Goal: Task Accomplishment & Management: Manage account settings

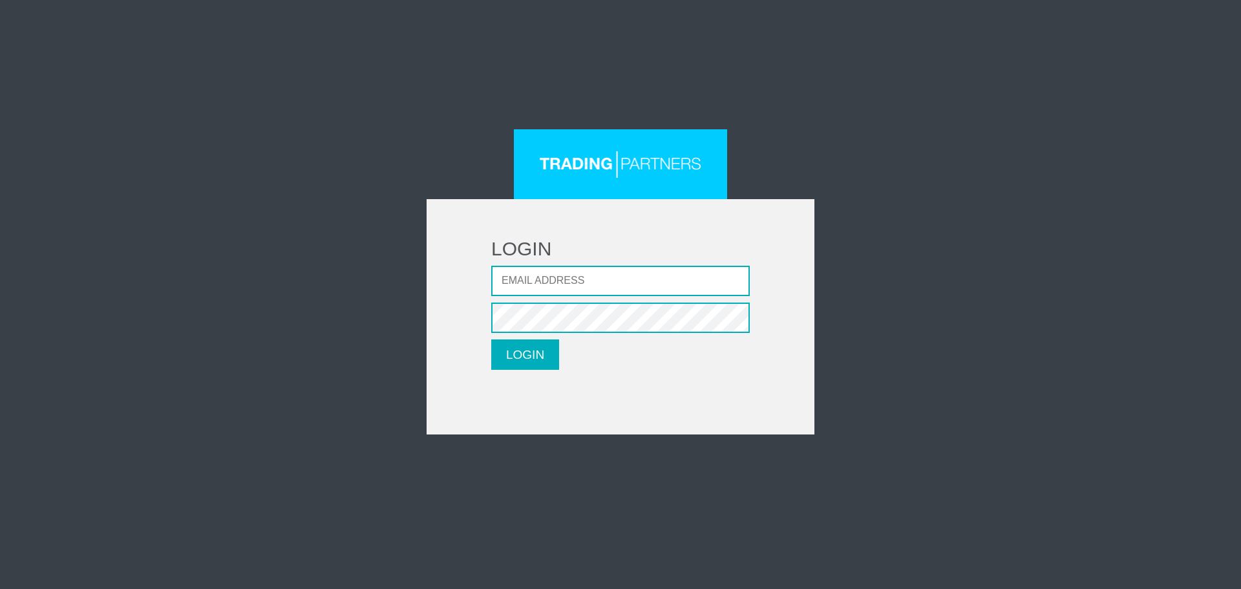
click at [570, 277] on input "Email address" at bounding box center [620, 281] width 259 height 30
type input "[EMAIL_ADDRESS][DOMAIN_NAME]"
click at [514, 357] on button "LOGIN" at bounding box center [525, 354] width 68 height 30
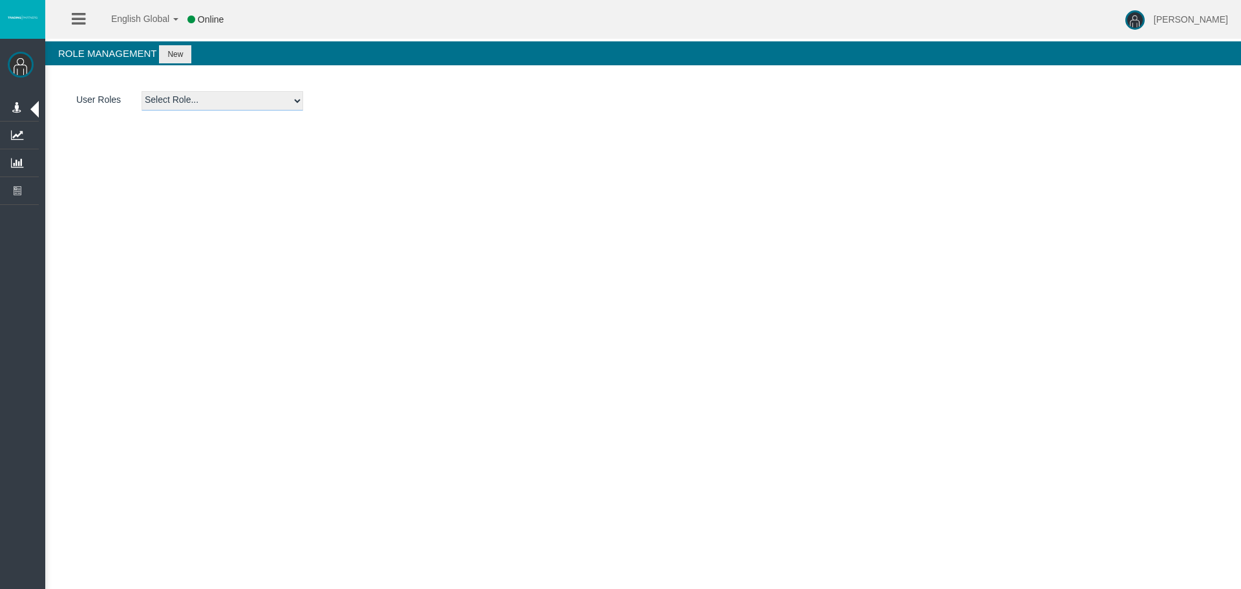
click at [183, 94] on select "Select Role... Admin AML Partner Sales Agent BackOffice Platform Admin Dealer f…" at bounding box center [223, 100] width 162 height 19
click at [531, 267] on div "English Global 简体中文 English Global 日本語 한국어 Online Leticia Patsalidou Help Log O…" at bounding box center [620, 294] width 1241 height 589
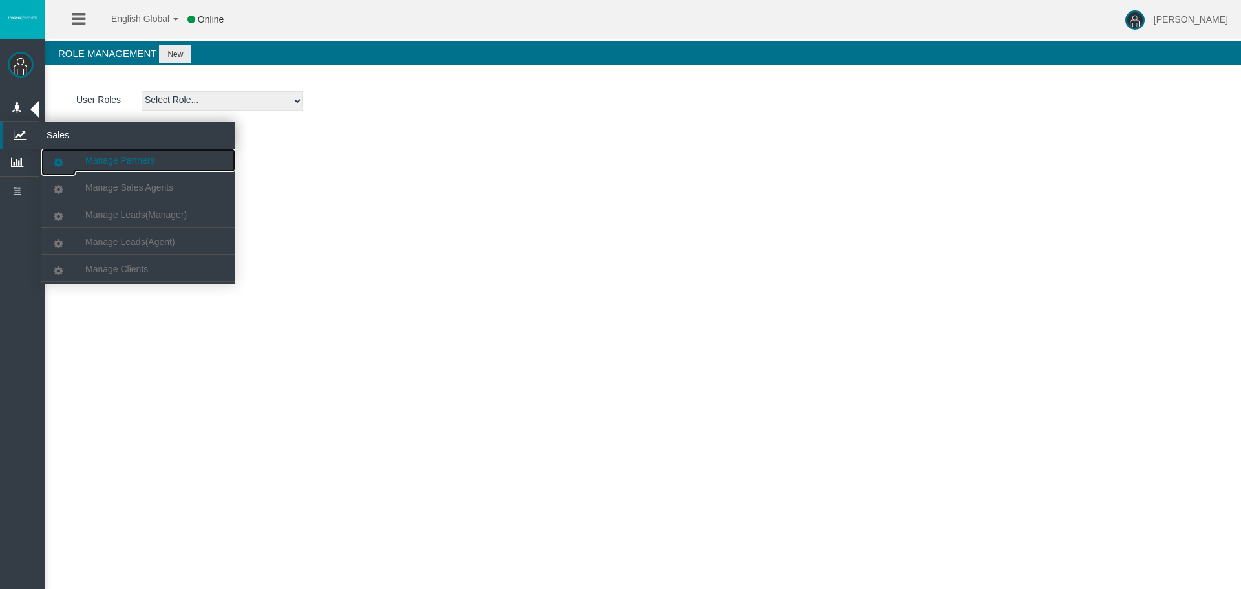
click at [96, 160] on span "Manage Partners" at bounding box center [119, 160] width 69 height 10
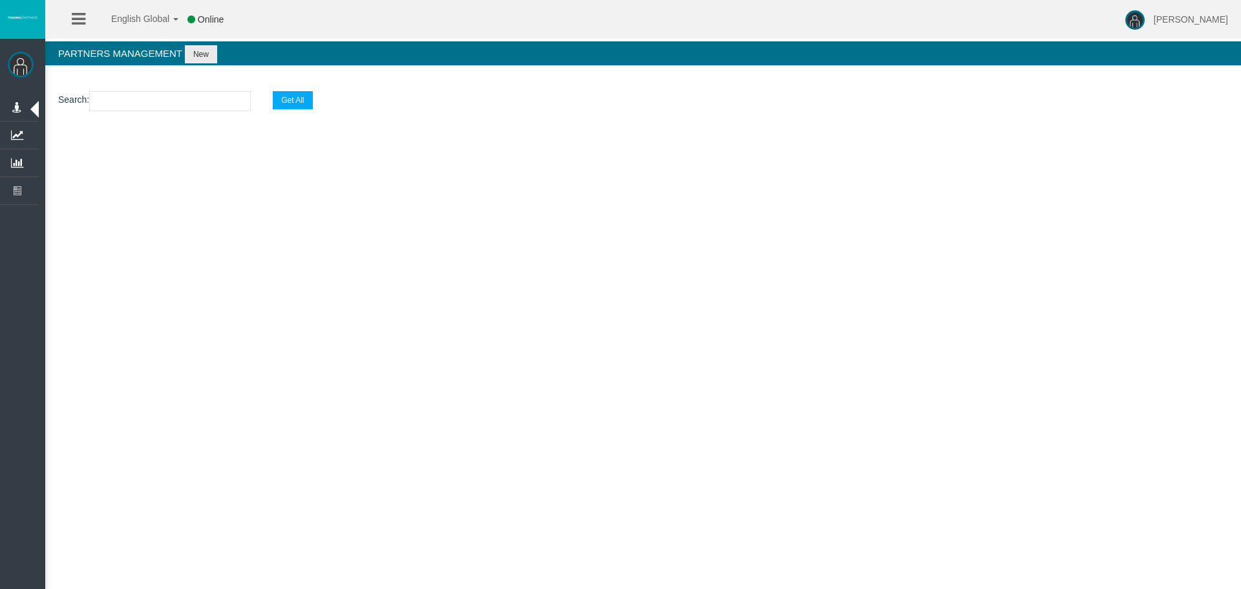
click at [848, 213] on div "English Global 简体中文 English Global 日本語 한국어 Online Leticia Patsalidou Help Log O…" at bounding box center [620, 294] width 1241 height 589
click at [309, 122] on section "Search : Get All" at bounding box center [643, 104] width 1196 height 52
click at [168, 88] on section "Search : Get All" at bounding box center [643, 104] width 1196 height 52
click at [174, 96] on input "text" at bounding box center [170, 101] width 162 height 20
click at [186, 100] on input "text" at bounding box center [170, 101] width 162 height 20
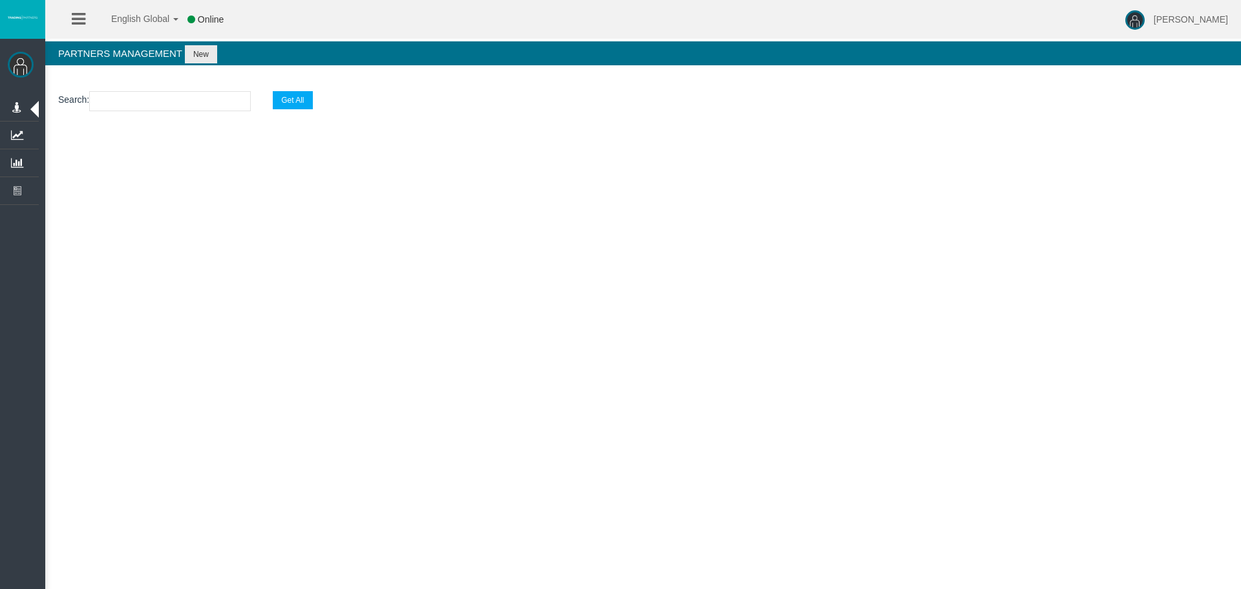
drag, startPoint x: 220, startPoint y: 99, endPoint x: 226, endPoint y: 85, distance: 15.0
click at [220, 99] on input "text" at bounding box center [170, 101] width 162 height 20
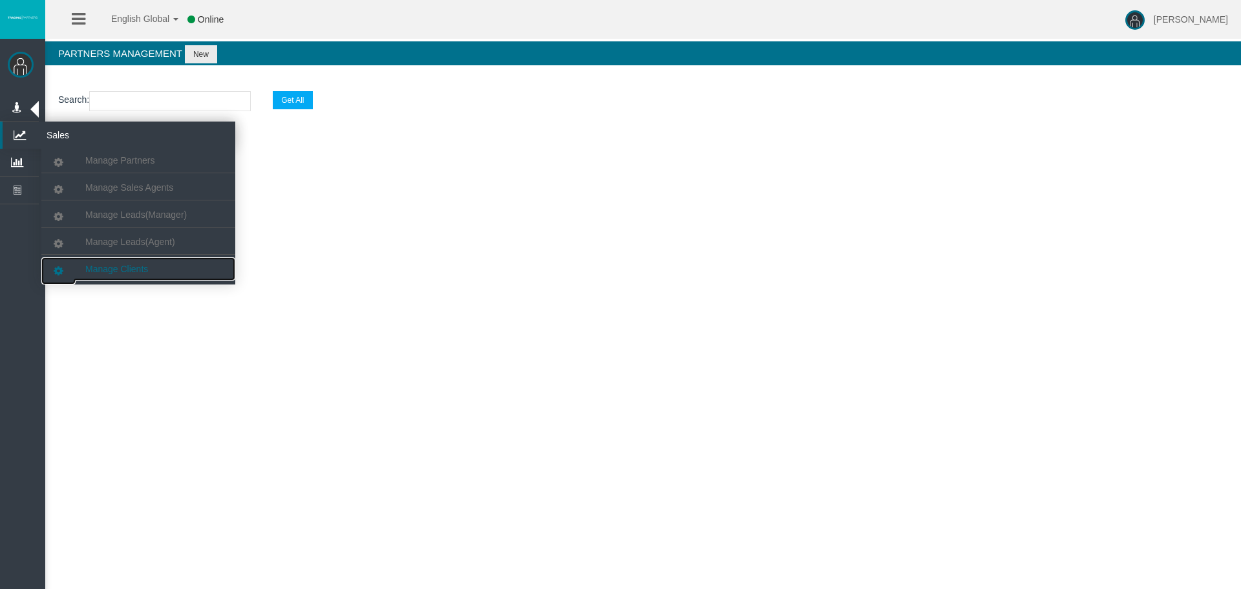
click at [118, 267] on span "Manage Clients" at bounding box center [116, 269] width 63 height 10
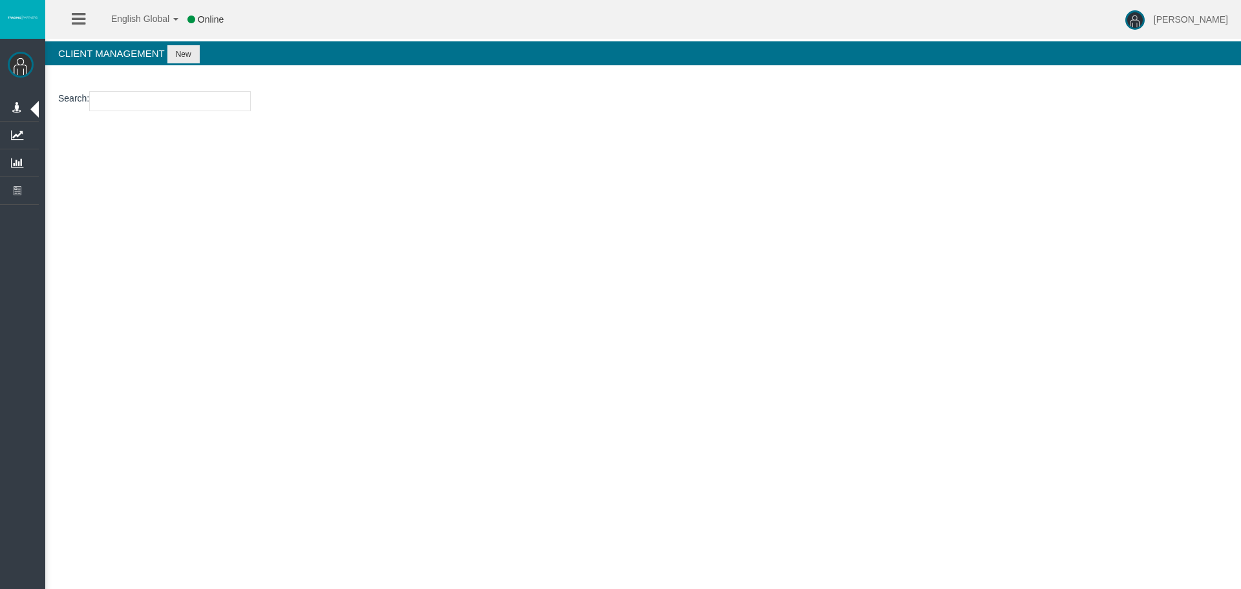
click at [196, 98] on input "number" at bounding box center [170, 101] width 162 height 20
click at [138, 96] on input "number" at bounding box center [170, 101] width 162 height 20
paste input "21174367"
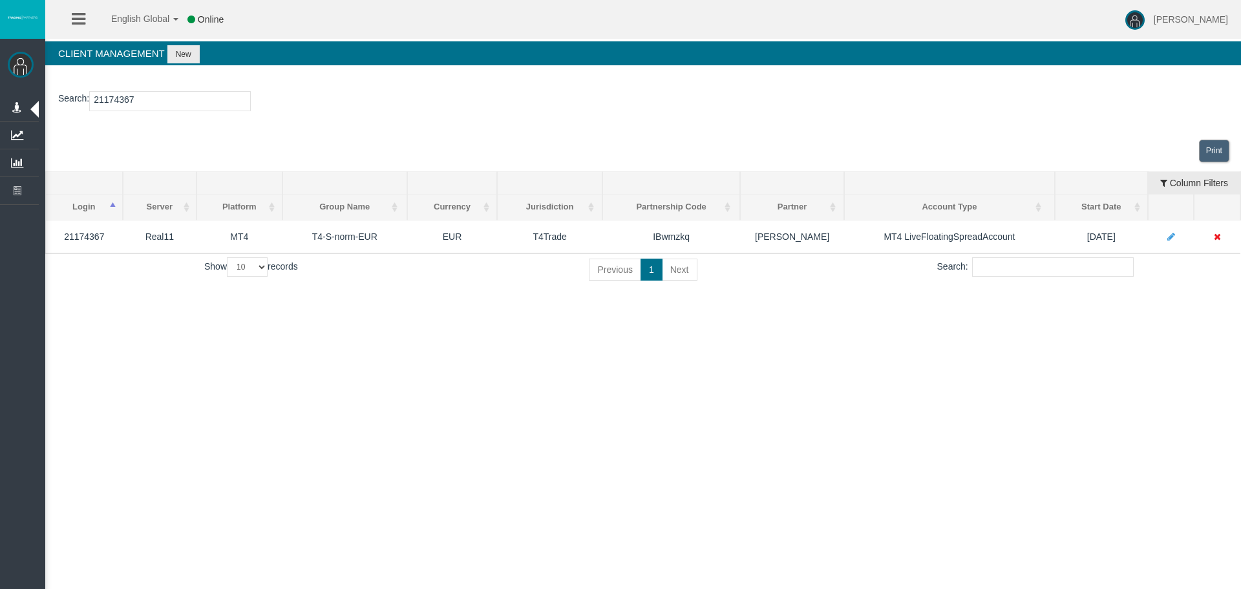
click at [437, 319] on div "English Global 简体中文 English Global 日本語 한국어 Online Leticia Patsalidou Help Log O…" at bounding box center [620, 294] width 1241 height 589
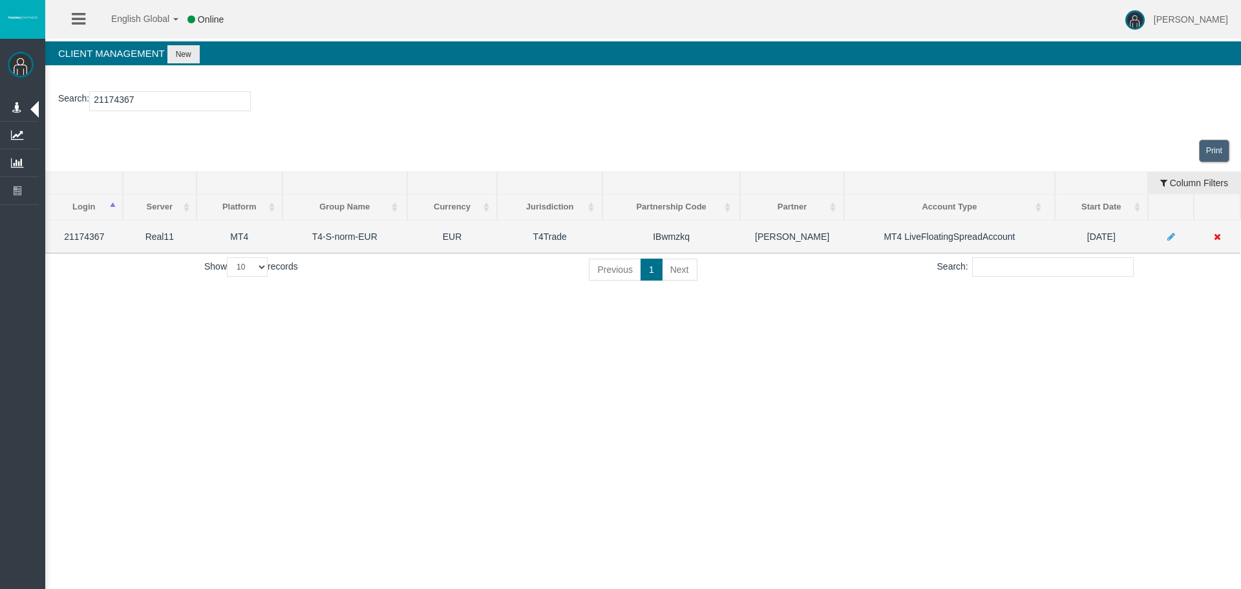
click at [1219, 235] on icon at bounding box center [1217, 236] width 7 height 9
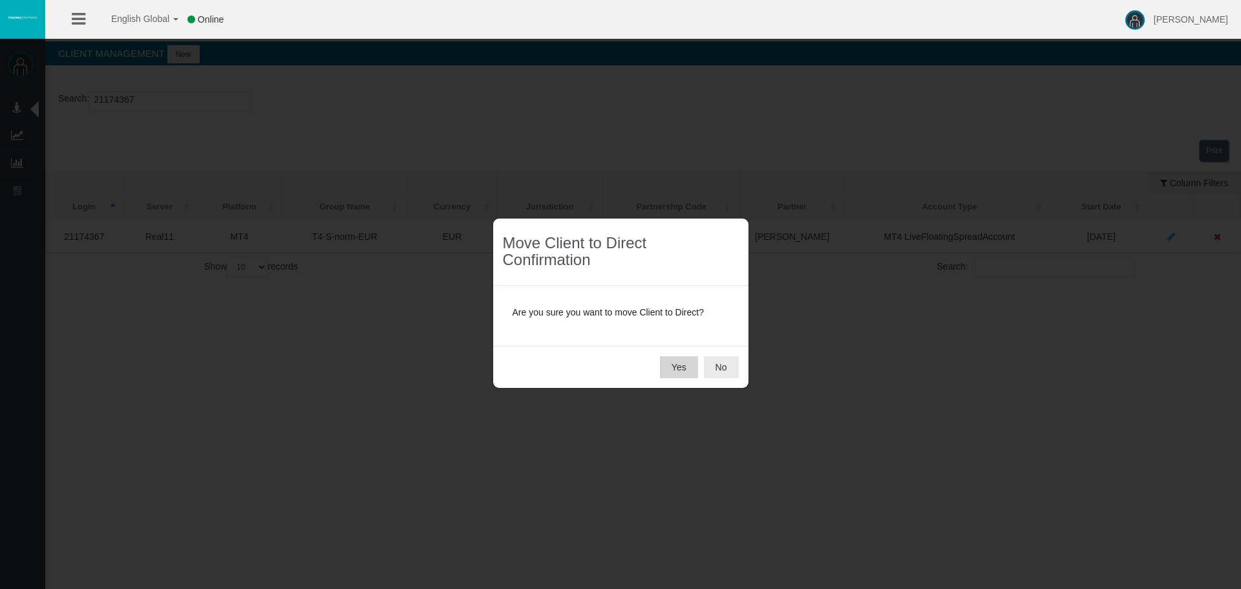
click at [673, 366] on button "Yes" at bounding box center [679, 367] width 38 height 22
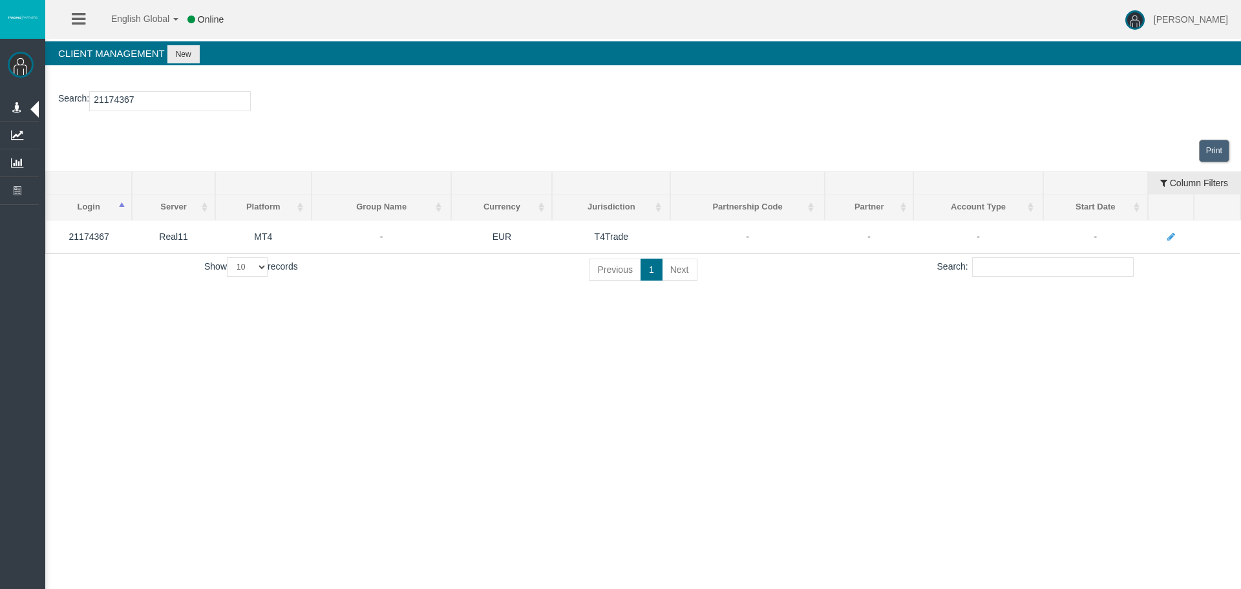
click at [125, 100] on input "21174367" at bounding box center [170, 101] width 162 height 20
paste input "180"
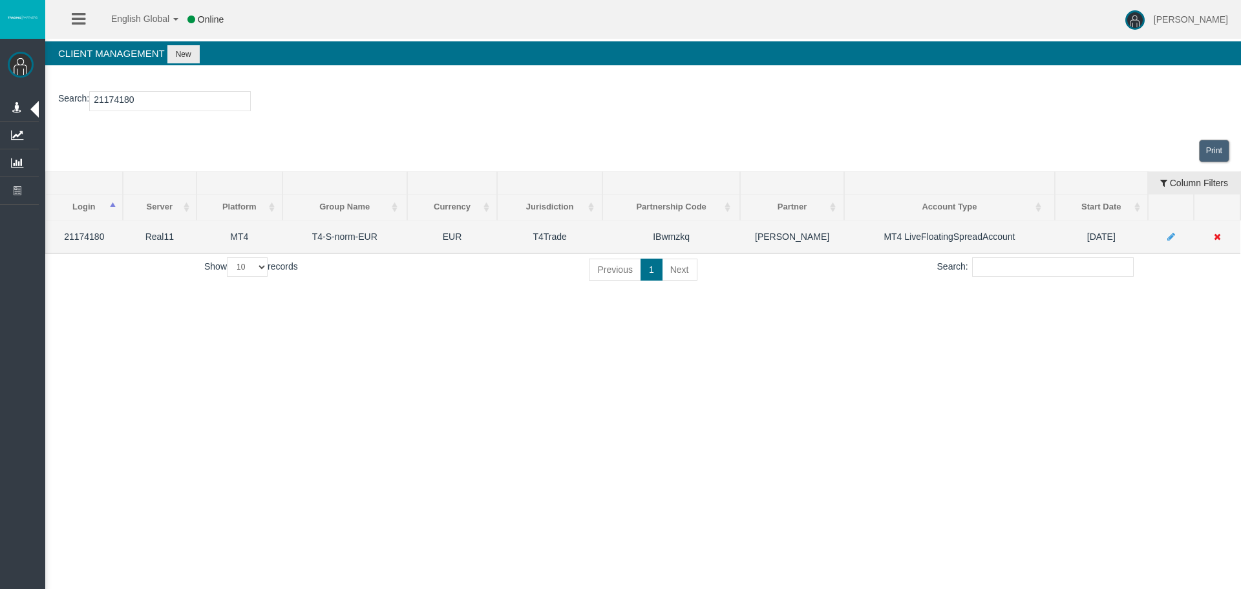
click at [1214, 239] on icon at bounding box center [1217, 236] width 7 height 9
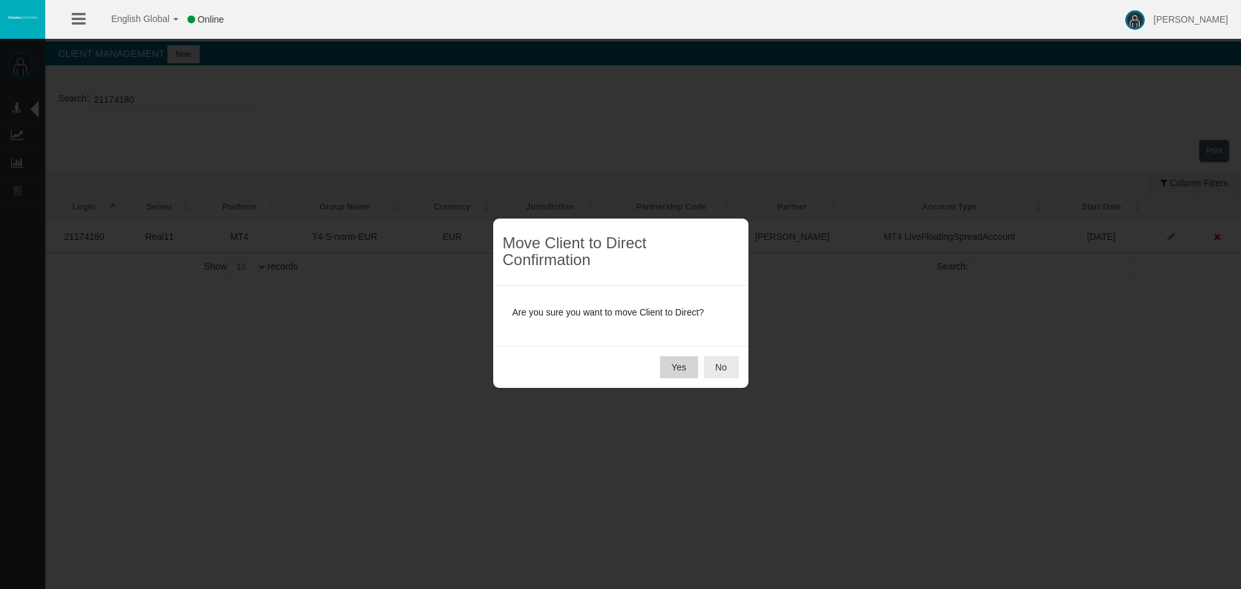
click at [684, 373] on button "Yes" at bounding box center [679, 367] width 38 height 22
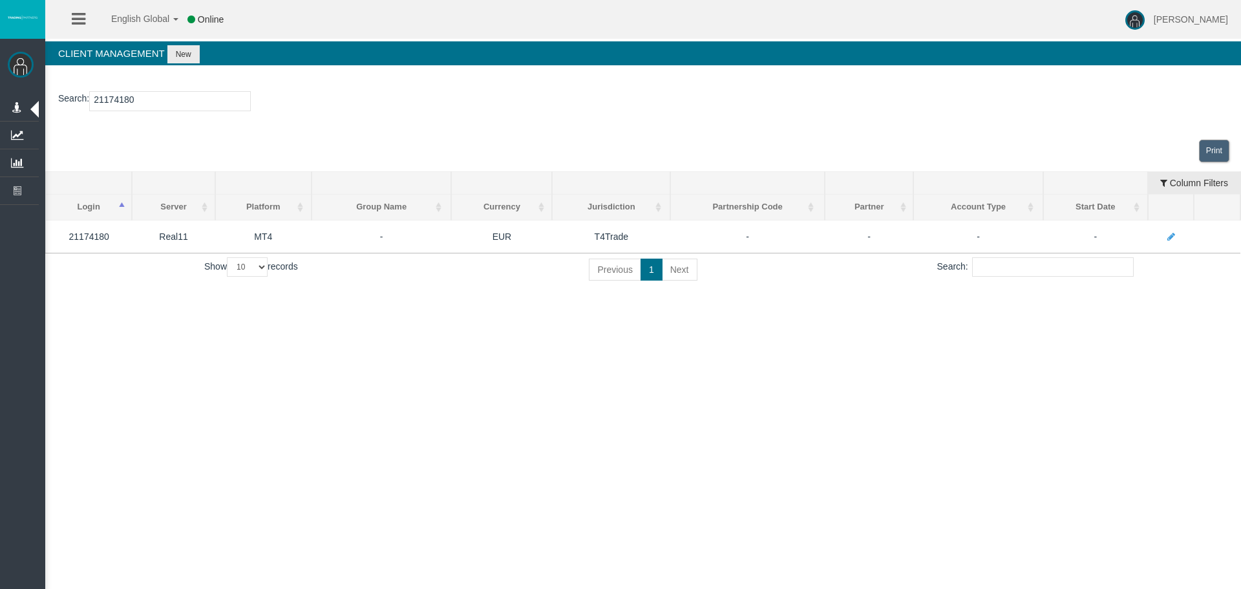
click at [175, 100] on input "21174180" at bounding box center [170, 101] width 162 height 20
paste input "6067"
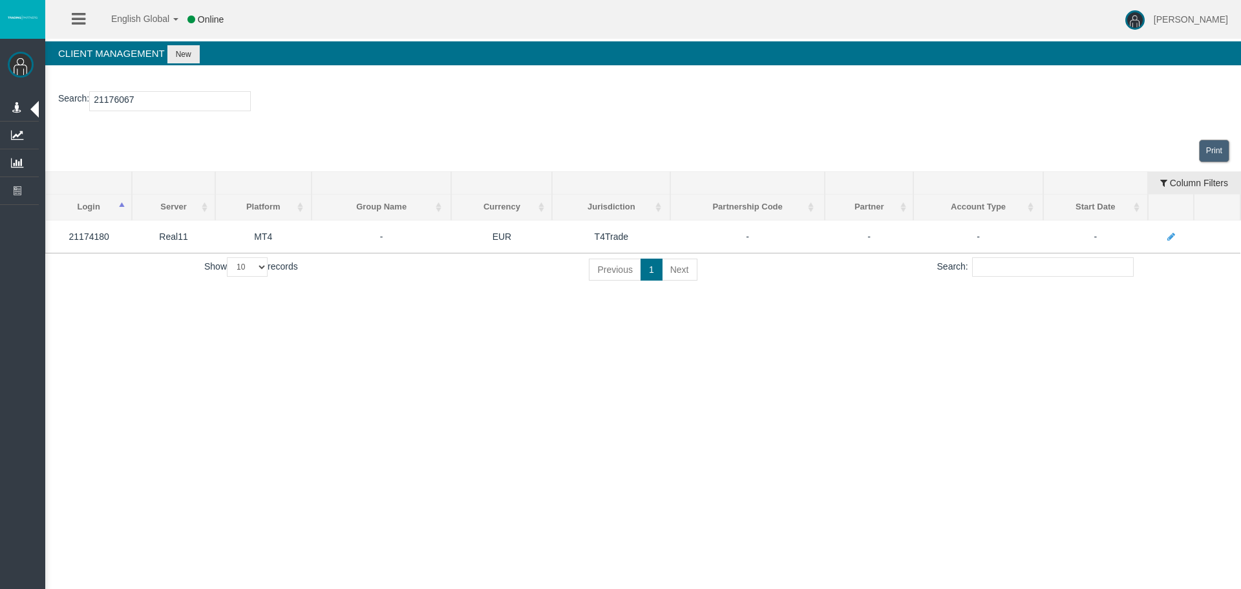
type input "21176067"
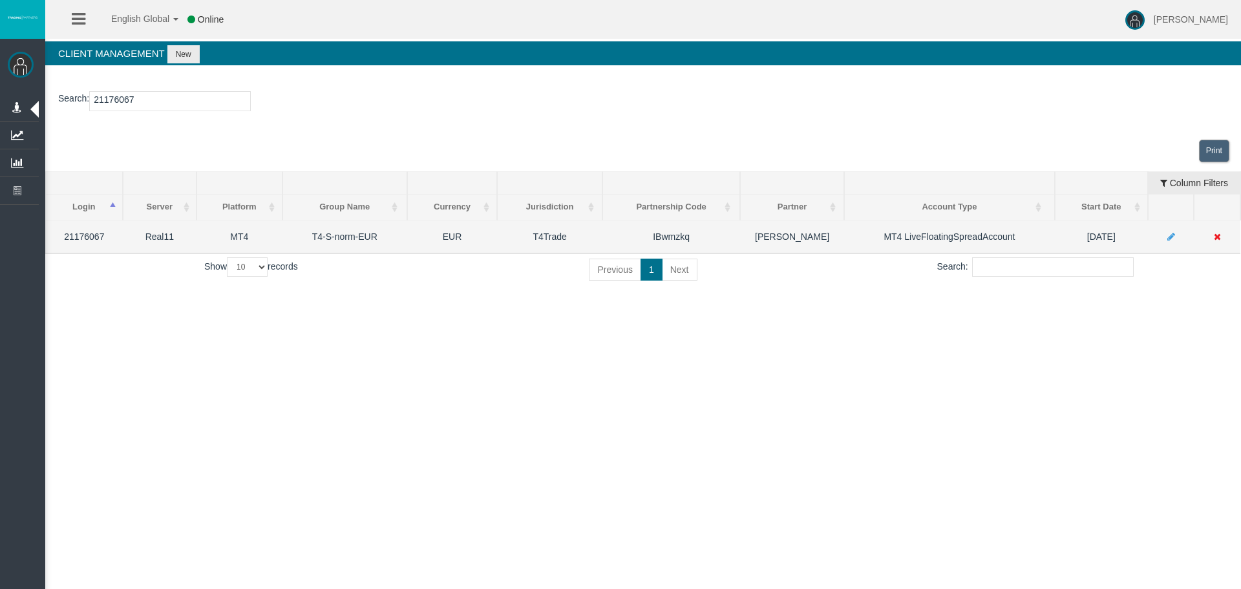
click at [1214, 237] on icon at bounding box center [1217, 236] width 7 height 9
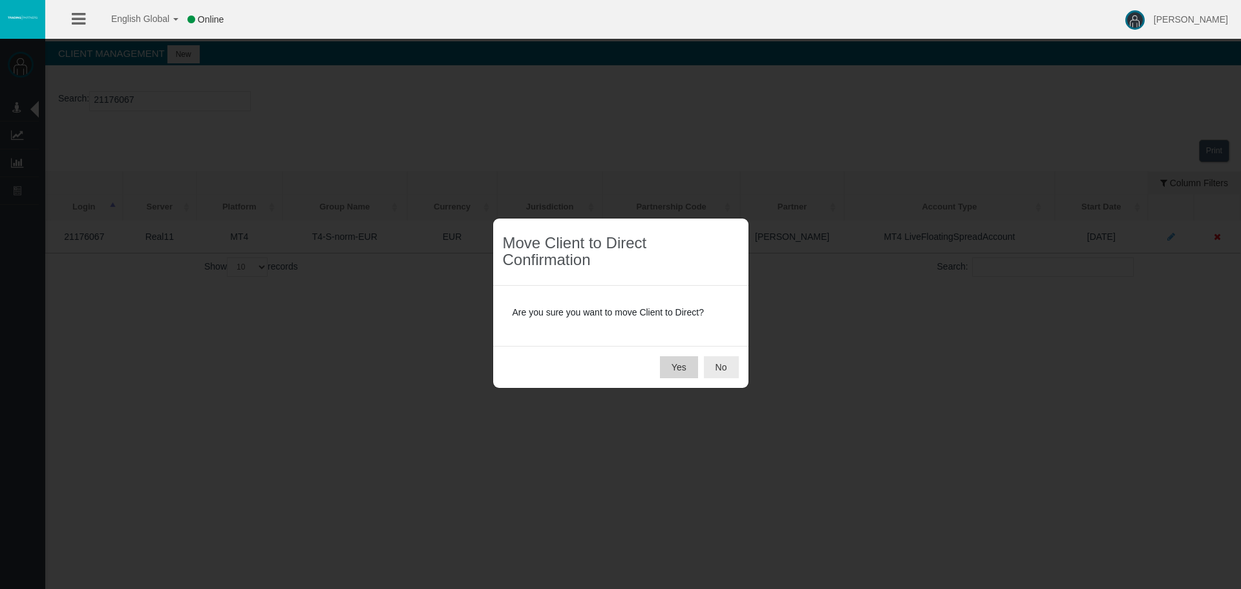
click at [680, 372] on button "Yes" at bounding box center [679, 367] width 38 height 22
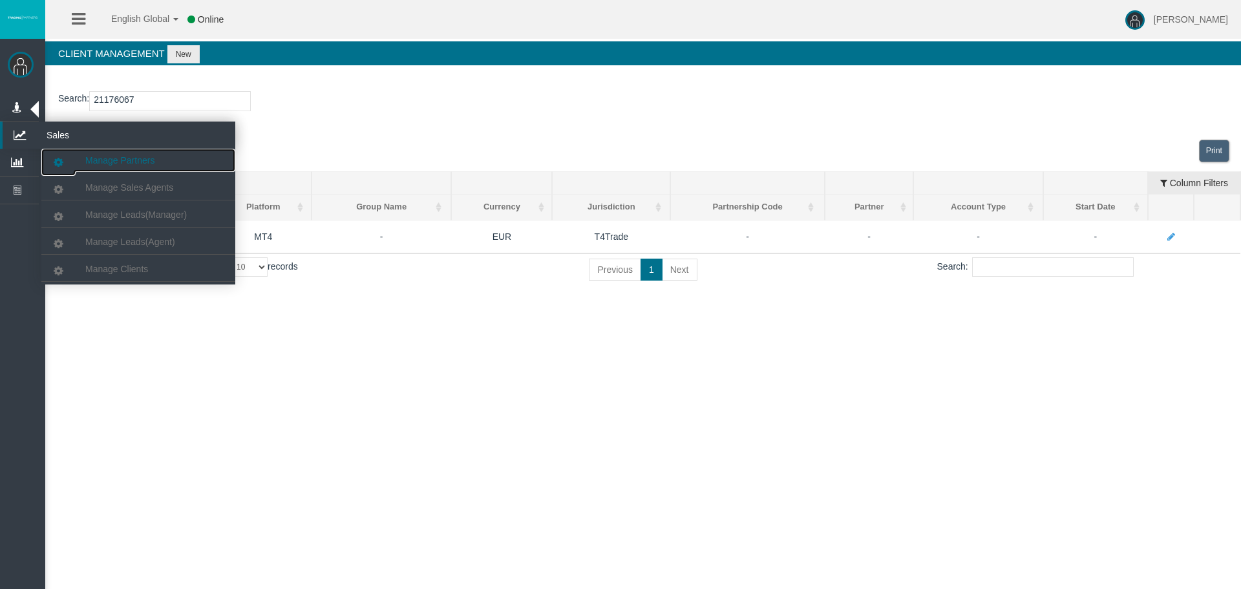
click at [123, 160] on span "Manage Partners" at bounding box center [119, 160] width 69 height 10
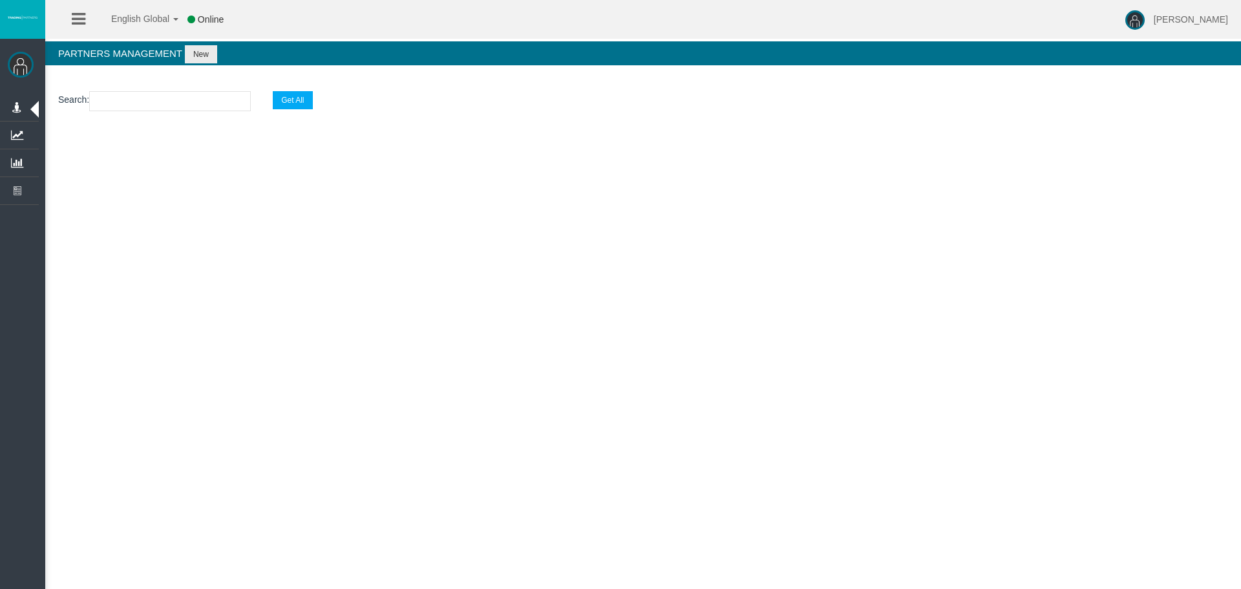
click at [154, 107] on input "text" at bounding box center [170, 101] width 162 height 20
paste input "IBwmzkq"
type input "IBwmzkq"
select select "25"
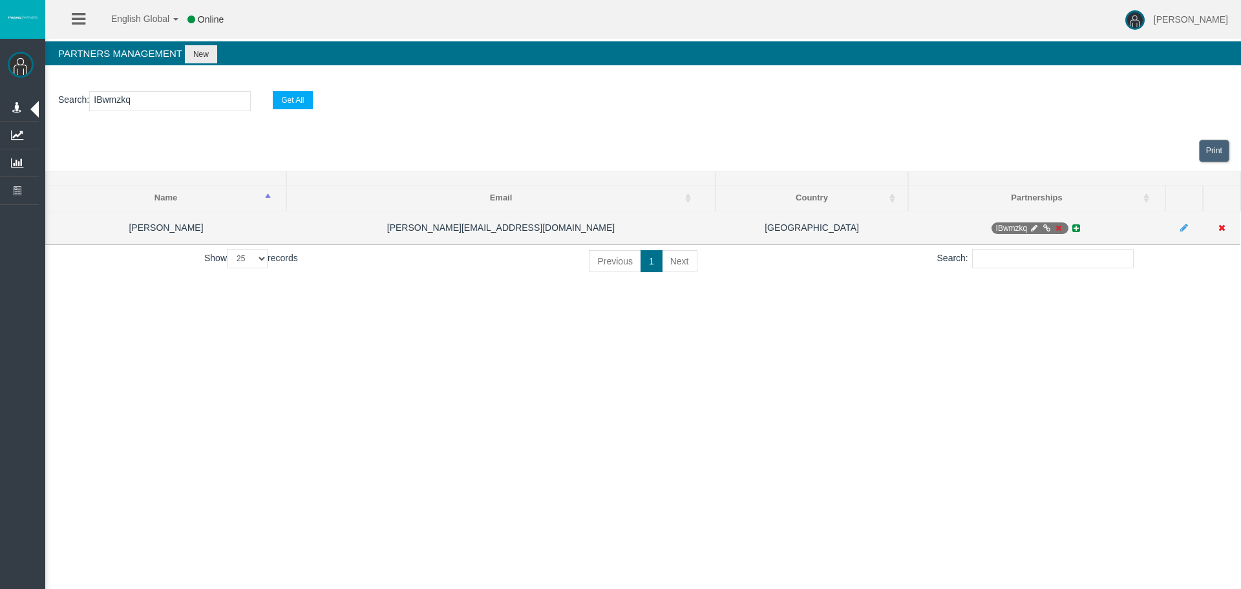
type input "IBwmzkq"
click at [1220, 226] on icon at bounding box center [1221, 227] width 7 height 9
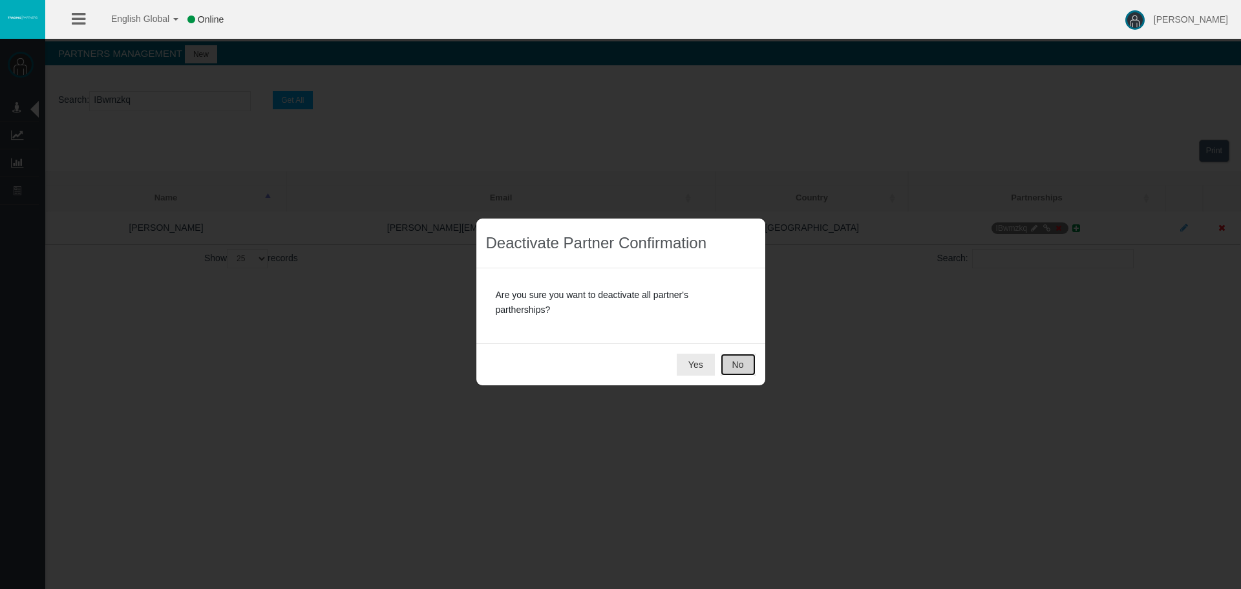
click at [740, 358] on button "No" at bounding box center [738, 365] width 35 height 22
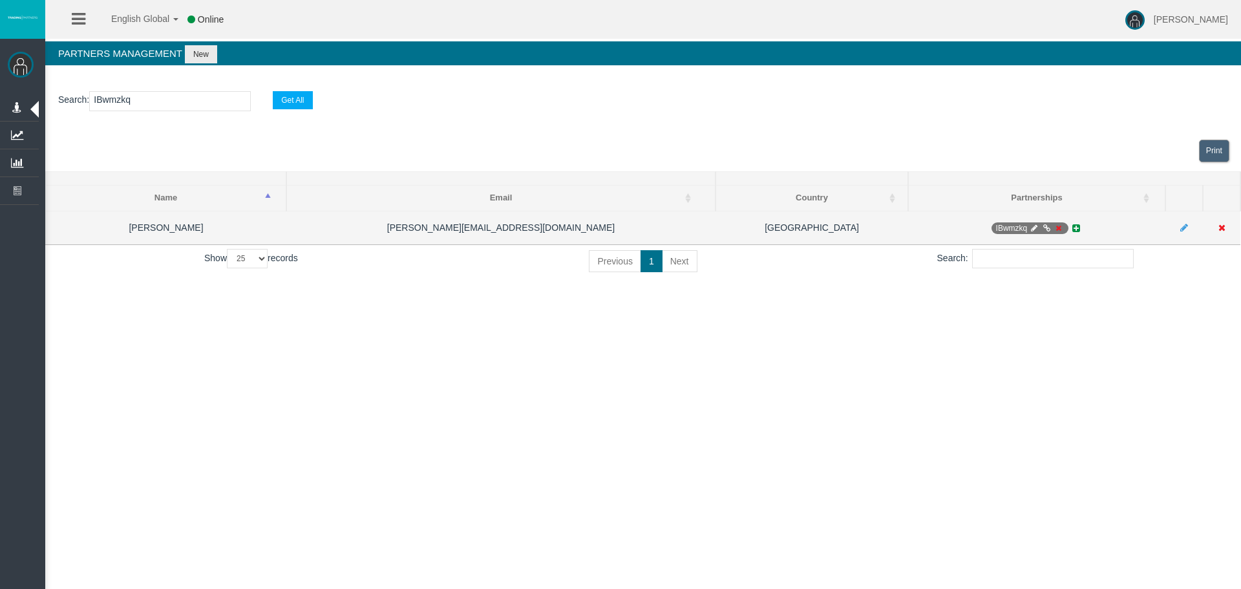
click at [1057, 227] on icon at bounding box center [1059, 228] width 10 height 8
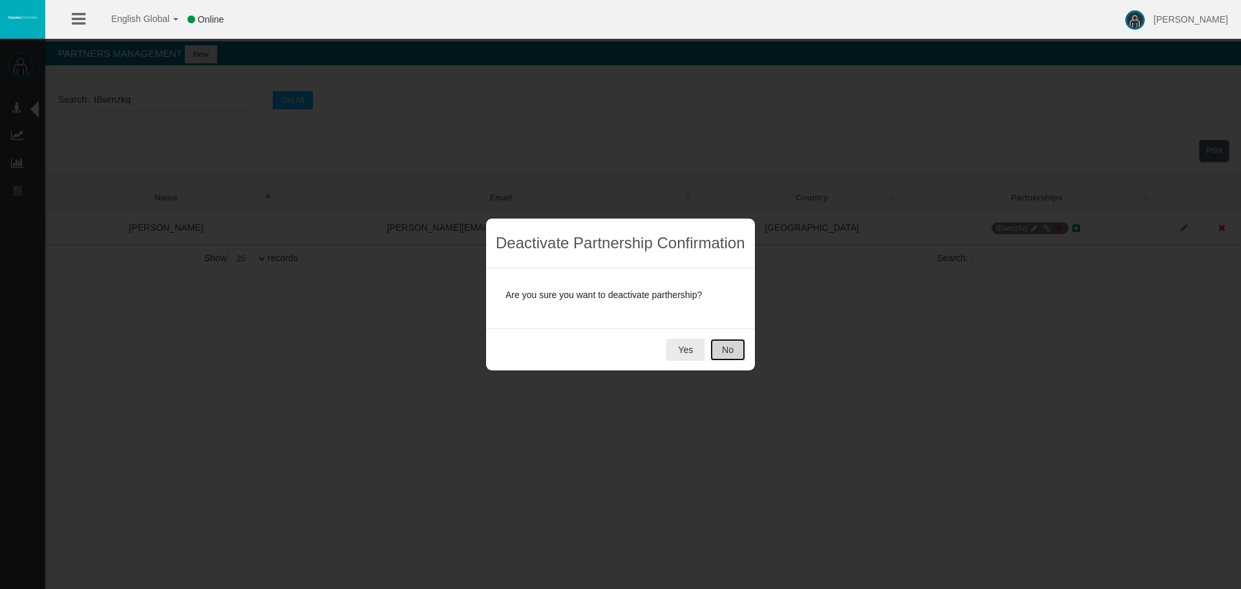
click at [736, 342] on button "No" at bounding box center [727, 350] width 35 height 22
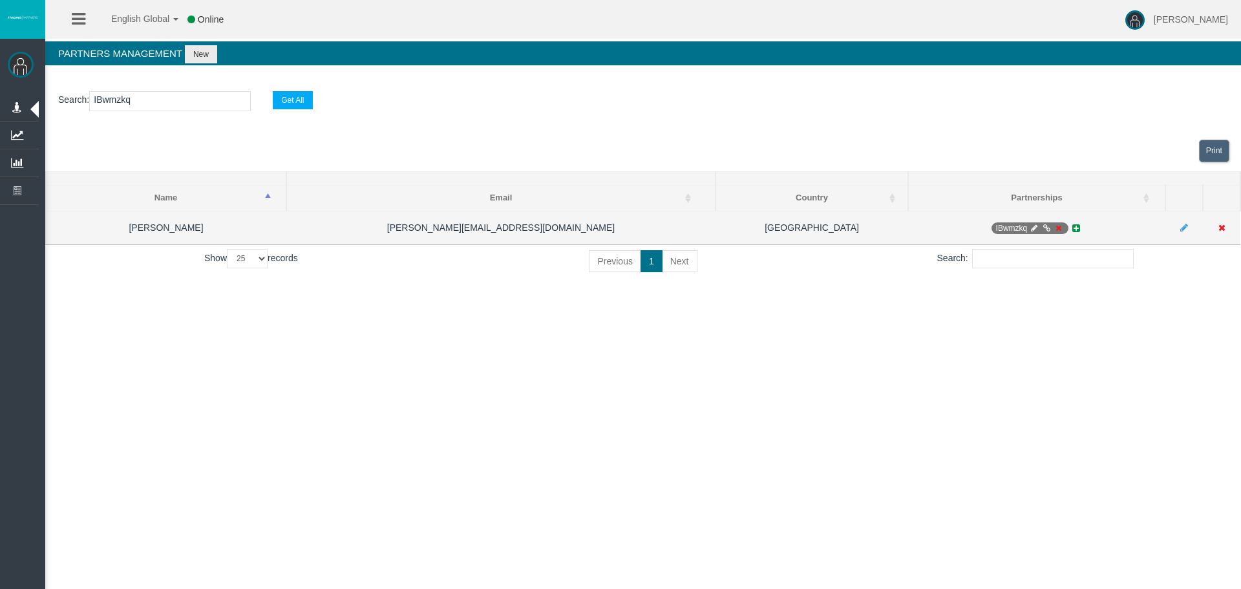
click at [1222, 228] on icon at bounding box center [1221, 227] width 7 height 9
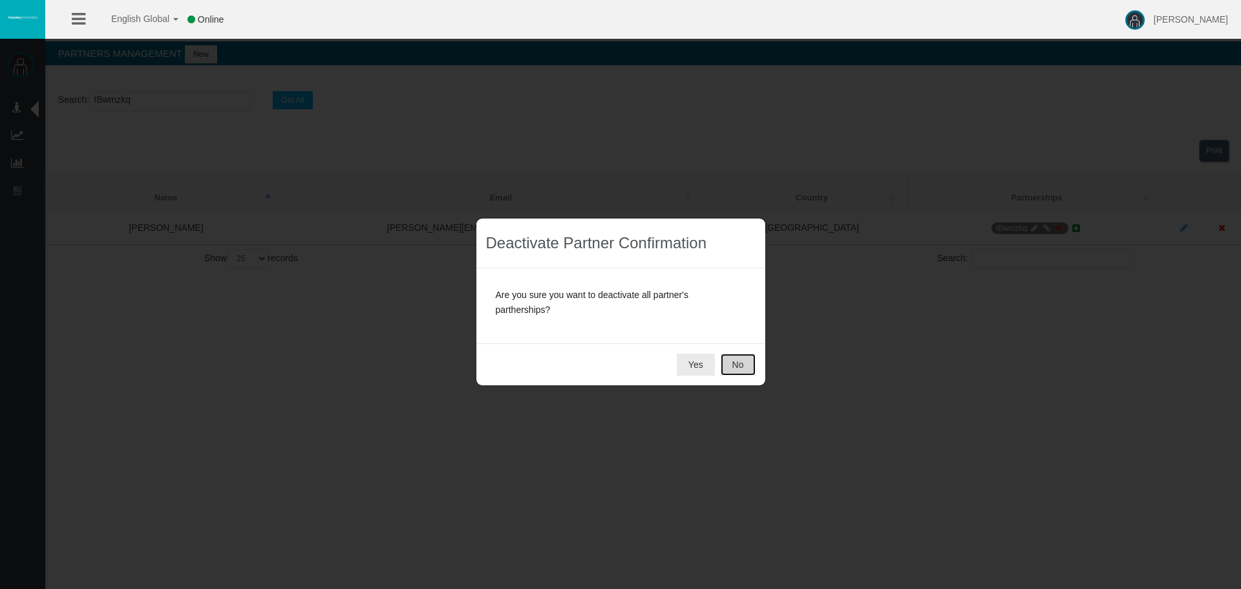
click at [739, 359] on button "No" at bounding box center [738, 365] width 35 height 22
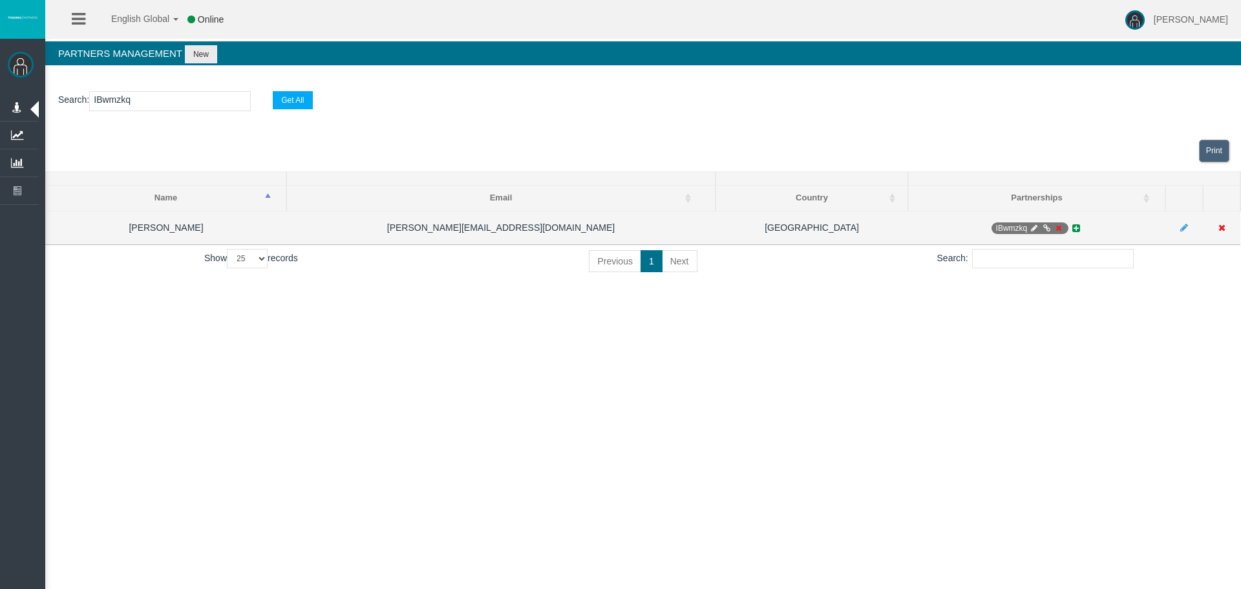
click at [1225, 226] on icon at bounding box center [1221, 227] width 7 height 9
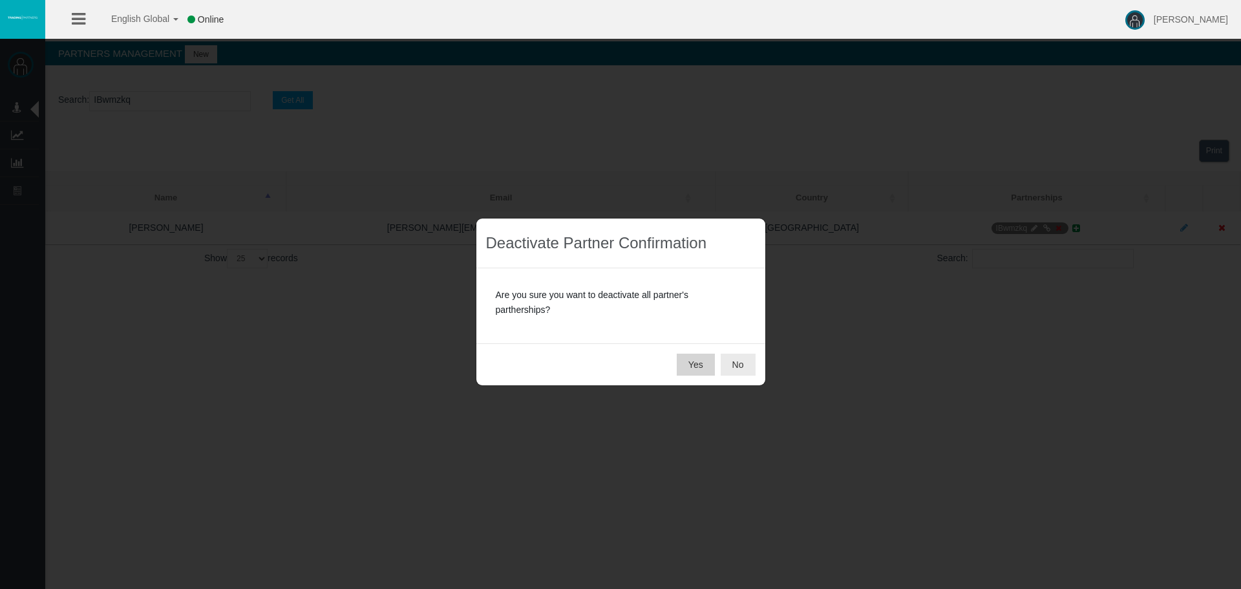
click at [685, 360] on button "Yes" at bounding box center [696, 365] width 38 height 22
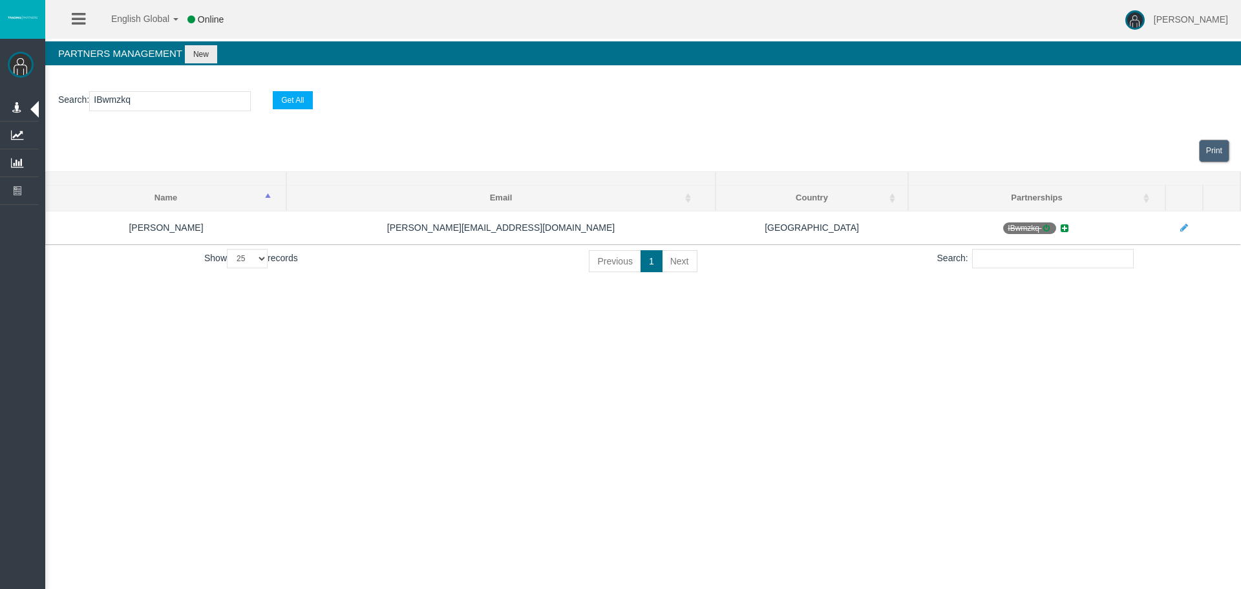
click at [167, 94] on input "IBwmzkq" at bounding box center [170, 101] width 162 height 20
click at [168, 93] on input "IBwmzkq" at bounding box center [170, 101] width 162 height 20
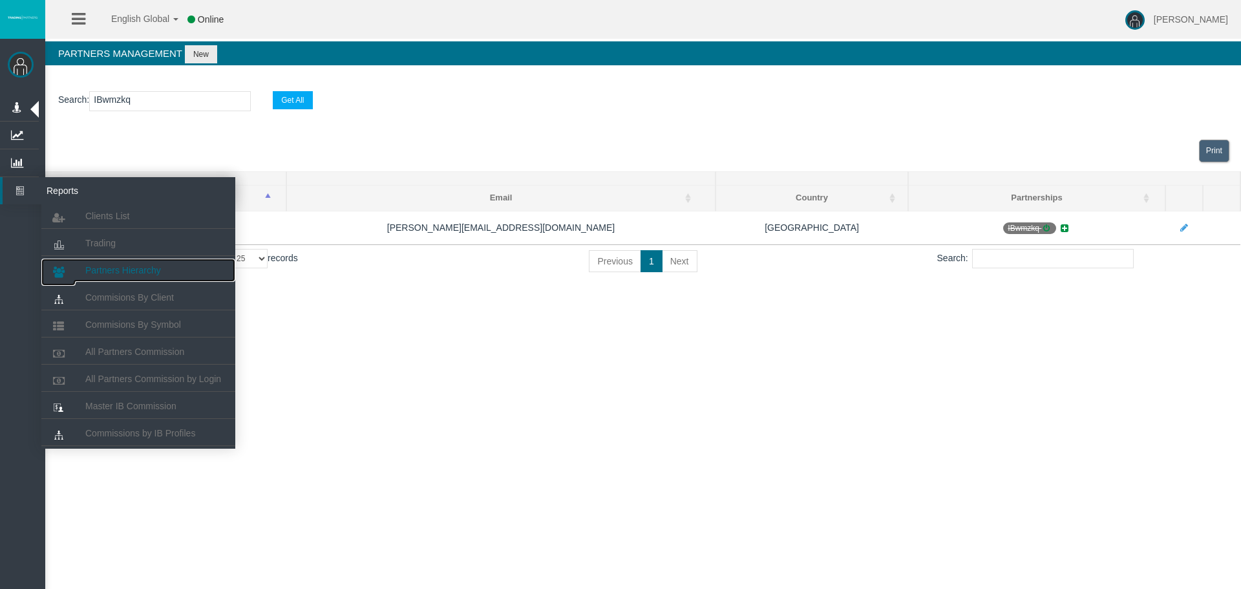
click at [131, 273] on span "Partners Hierarchy" at bounding box center [123, 270] width 76 height 10
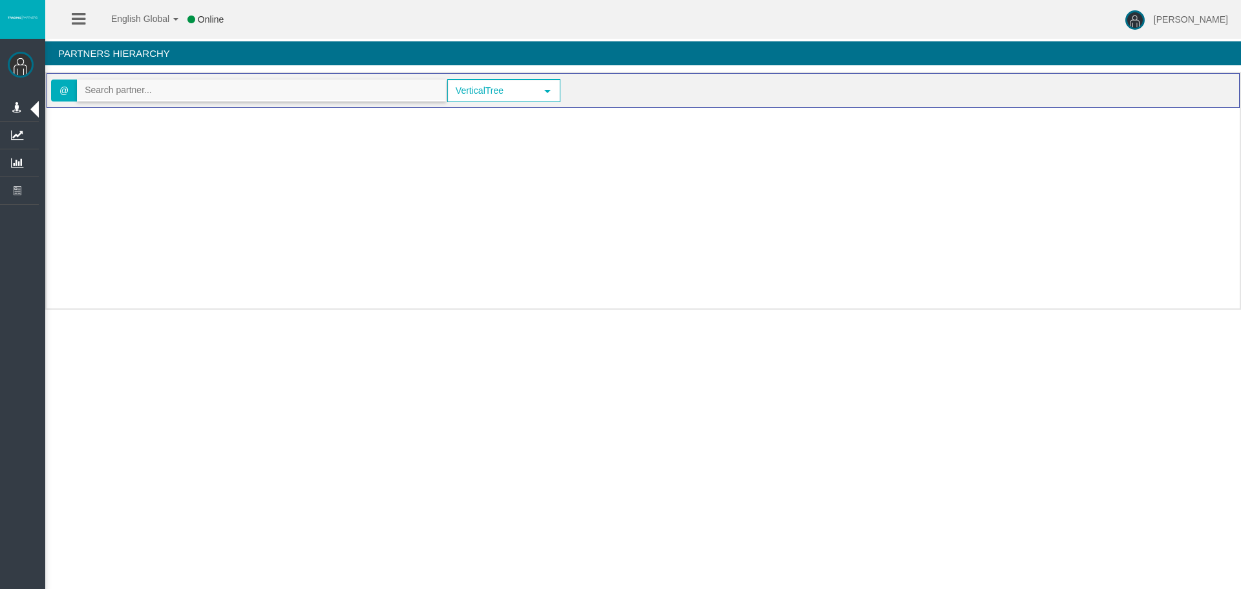
click at [316, 82] on input "text" at bounding box center [262, 90] width 368 height 20
paste input "IBwmzkq"
click at [312, 85] on input "IBwmzkq" at bounding box center [262, 90] width 368 height 20
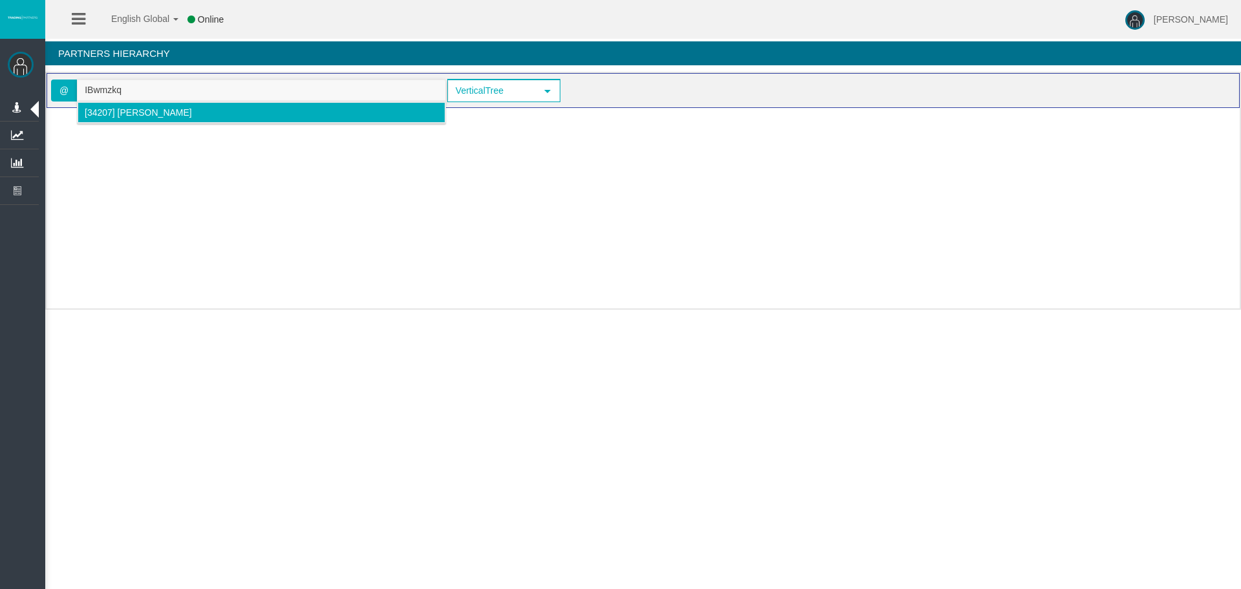
click at [258, 119] on li "[34207] Andrea Ronca" at bounding box center [262, 112] width 368 height 21
type input "ronca.andrea96@gmail.com"
